Goal: Information Seeking & Learning: Learn about a topic

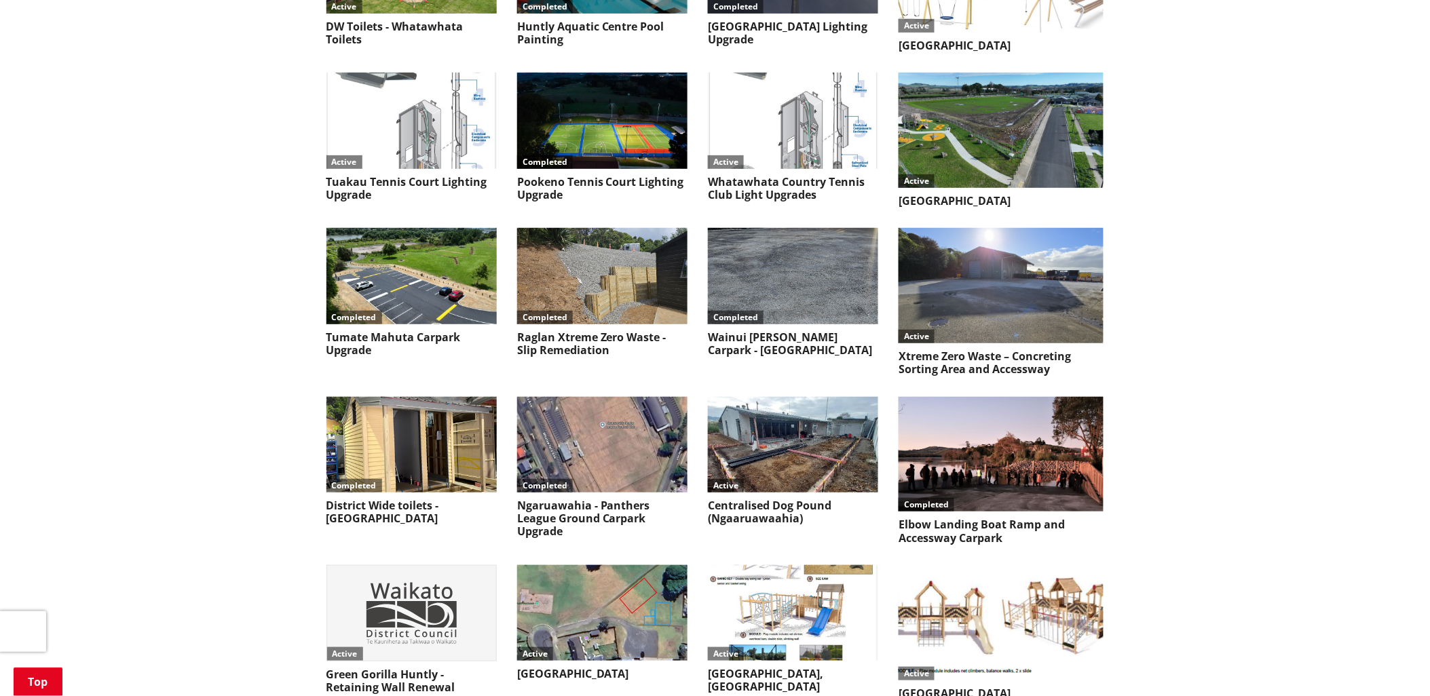
scroll to position [5657, 0]
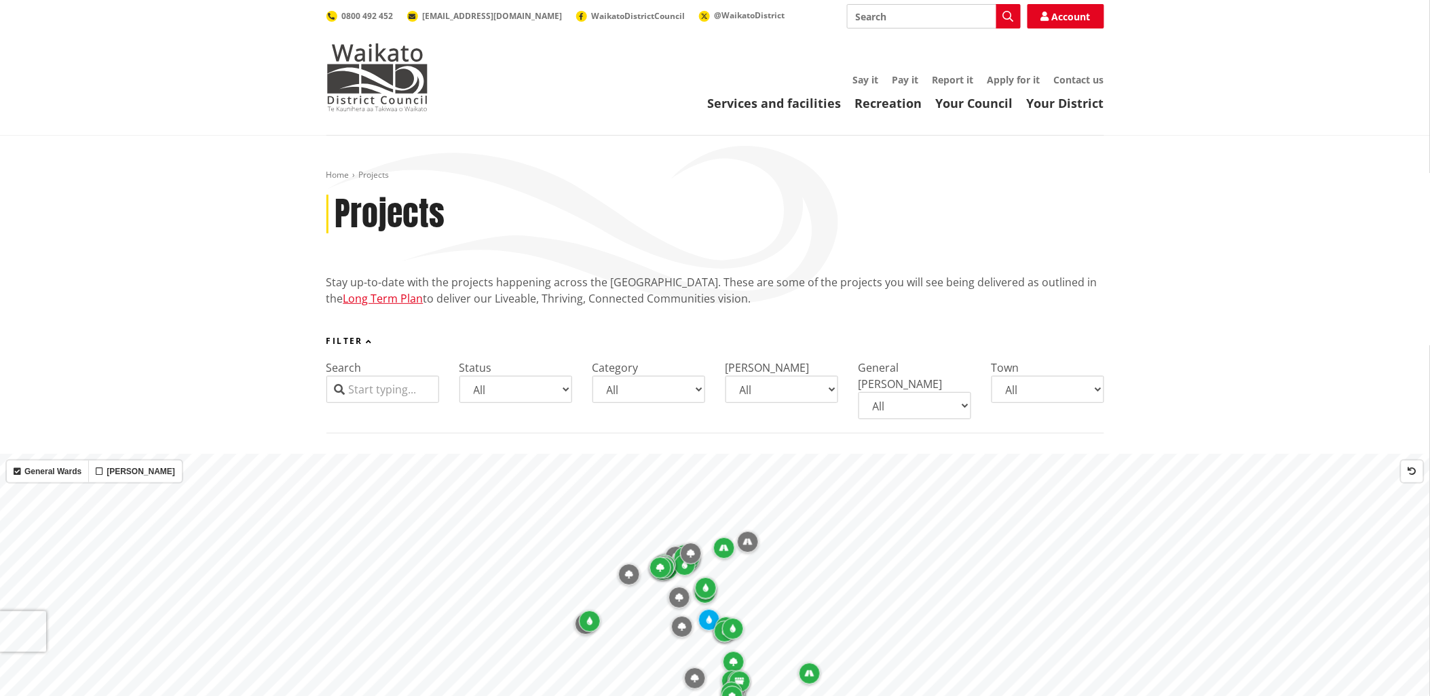
click at [360, 398] on input "Search" at bounding box center [383, 389] width 113 height 27
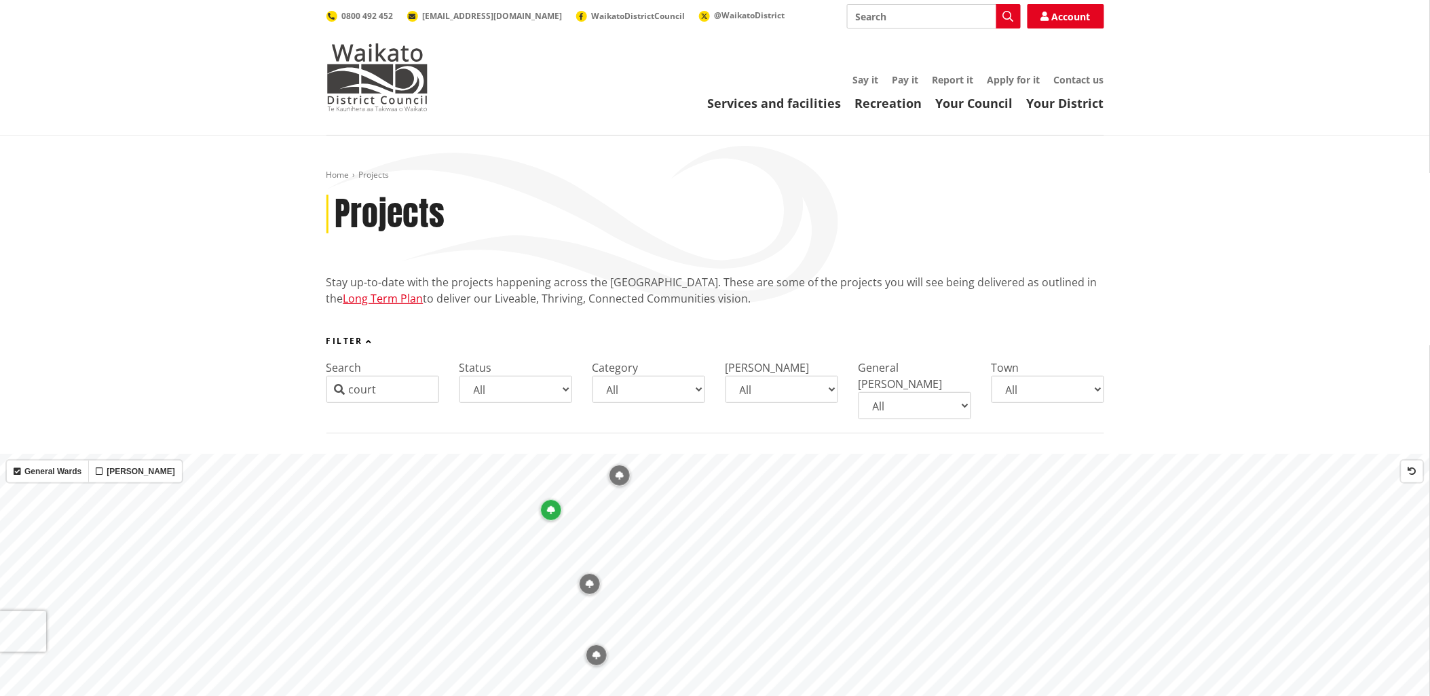
drag, startPoint x: 388, startPoint y: 390, endPoint x: 287, endPoint y: 379, distance: 101.8
click at [287, 379] on div "Filter Search court Status All Coming up Active On hold Completed Category All …" at bounding box center [715, 385] width 1430 height 97
type input "hub"
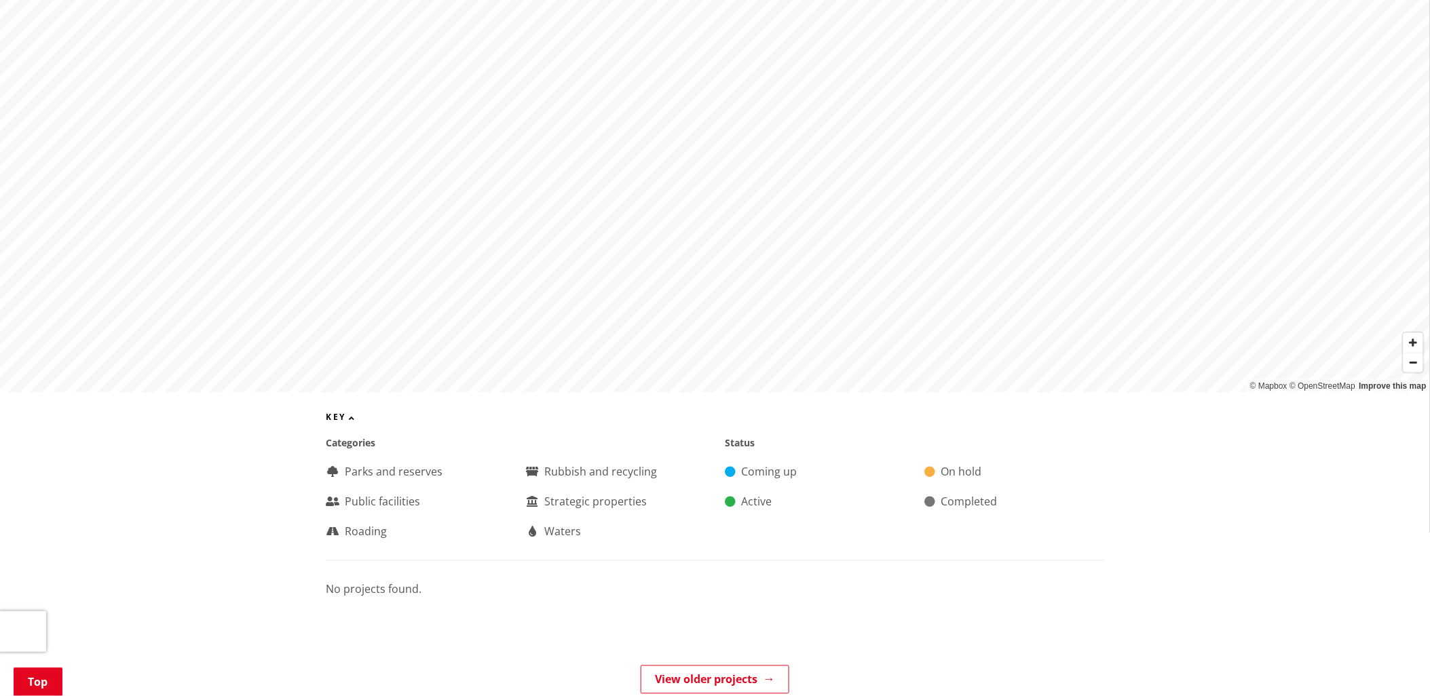
scroll to position [452, 0]
